Goal: Task Accomplishment & Management: Manage account settings

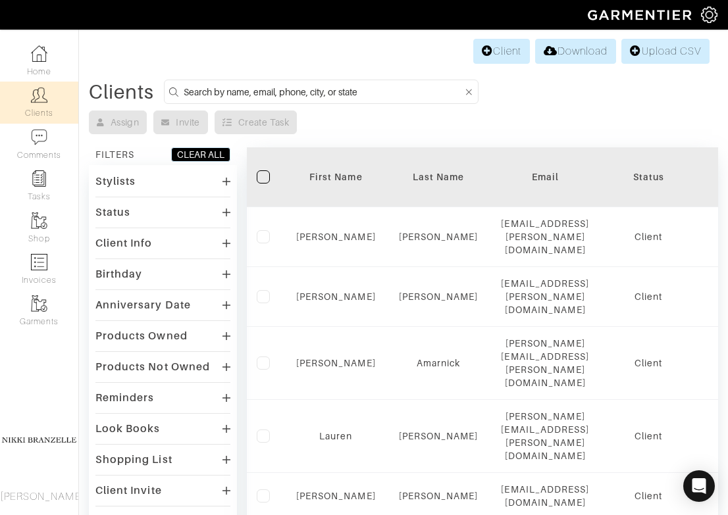
click at [310, 86] on input at bounding box center [324, 92] width 280 height 16
type input "julie"
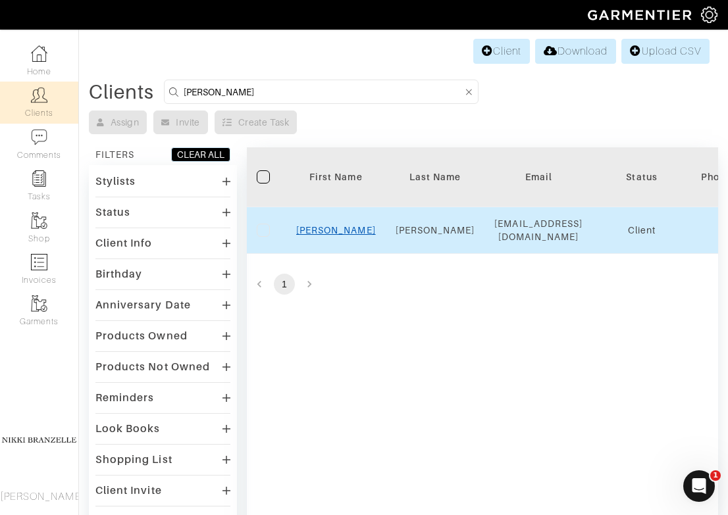
click at [344, 230] on link "Julie" at bounding box center [336, 230] width 80 height 11
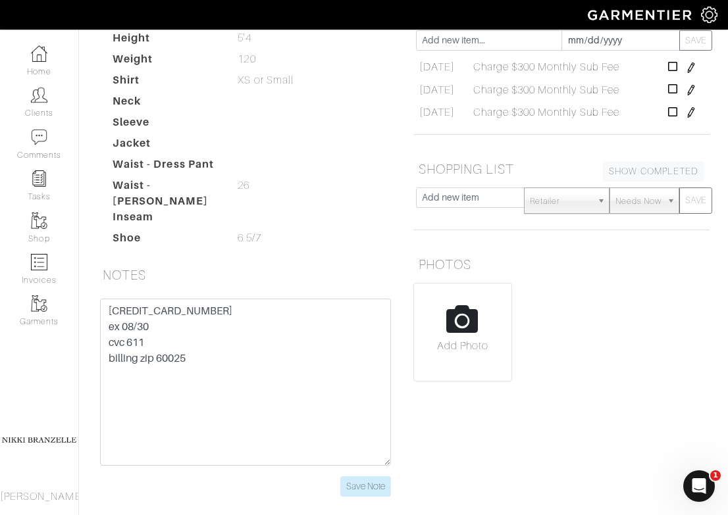
scroll to position [311, 0]
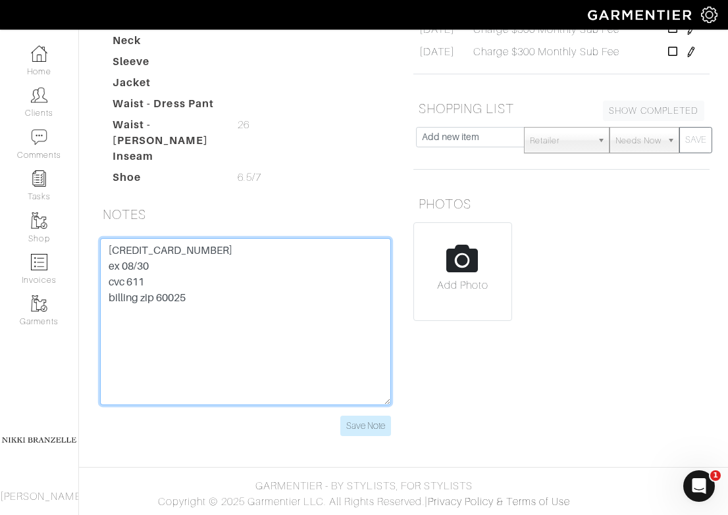
click at [186, 245] on textarea "[CREDIT_CARD_NUMBER] ex 08/30 cvc 611 billing zip 60025" at bounding box center [245, 321] width 291 height 167
